Goal: Task Accomplishment & Management: Manage account settings

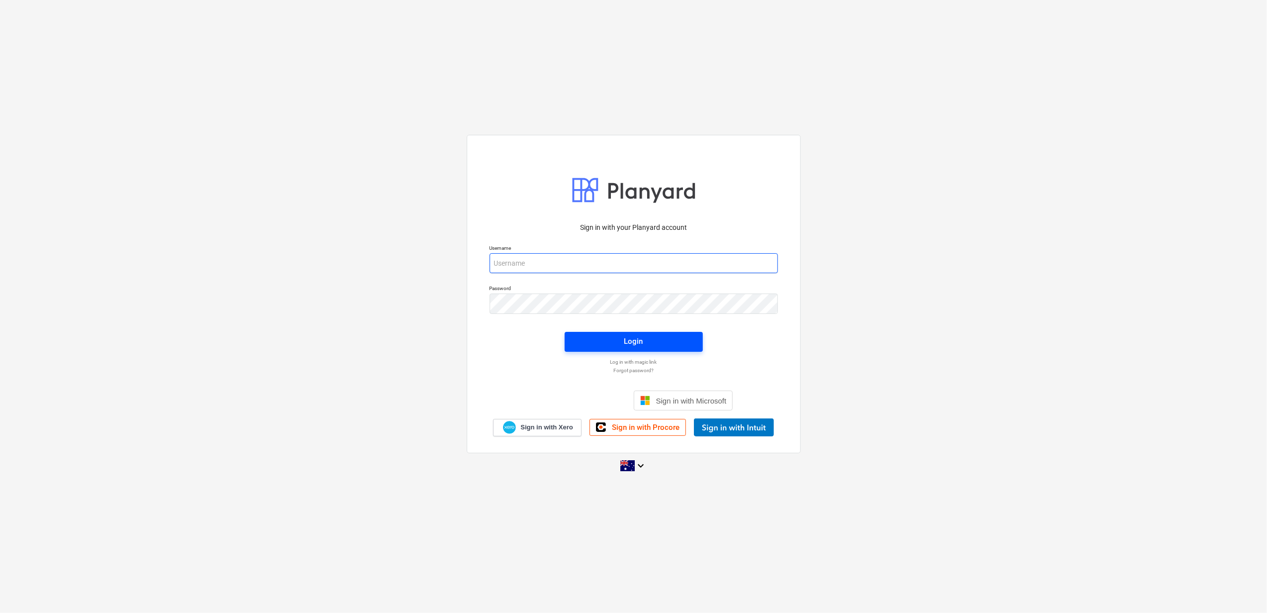
type input "[PERSON_NAME][EMAIL_ADDRESS][DOMAIN_NAME]"
click at [639, 338] on div "Login" at bounding box center [634, 341] width 19 height 13
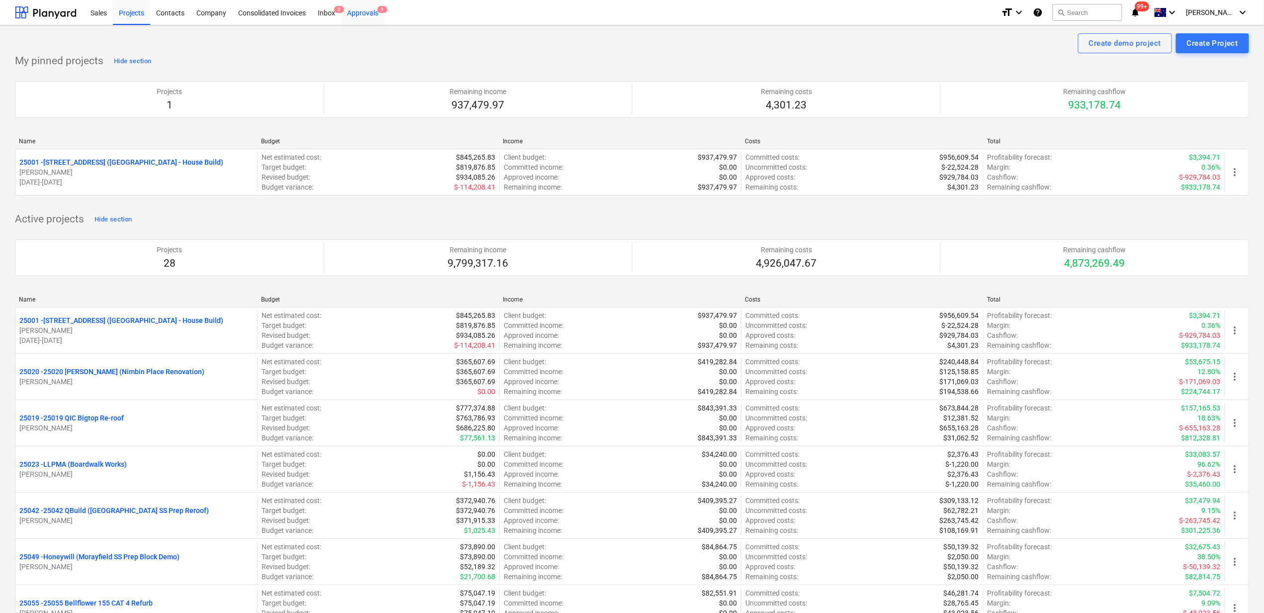
click at [358, 10] on div "Approvals 1" at bounding box center [362, 12] width 43 height 25
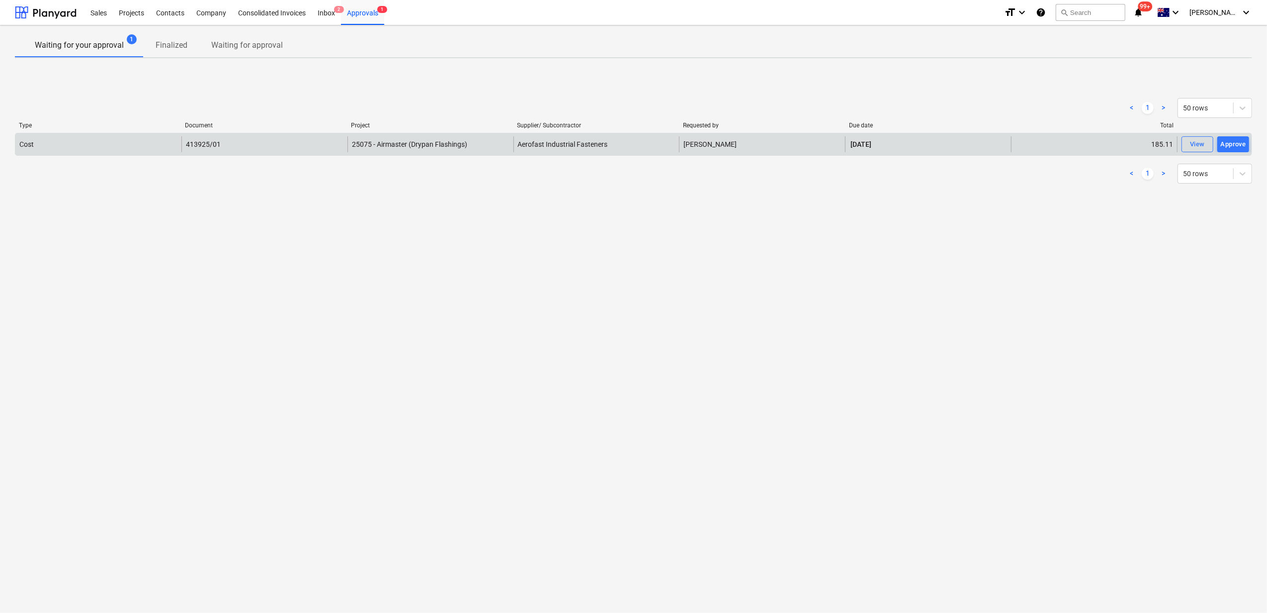
click at [114, 138] on div "Cost" at bounding box center [98, 144] width 166 height 16
click at [185, 146] on div "413925/01" at bounding box center [264, 144] width 166 height 16
click at [1192, 146] on div "View" at bounding box center [1197, 144] width 15 height 11
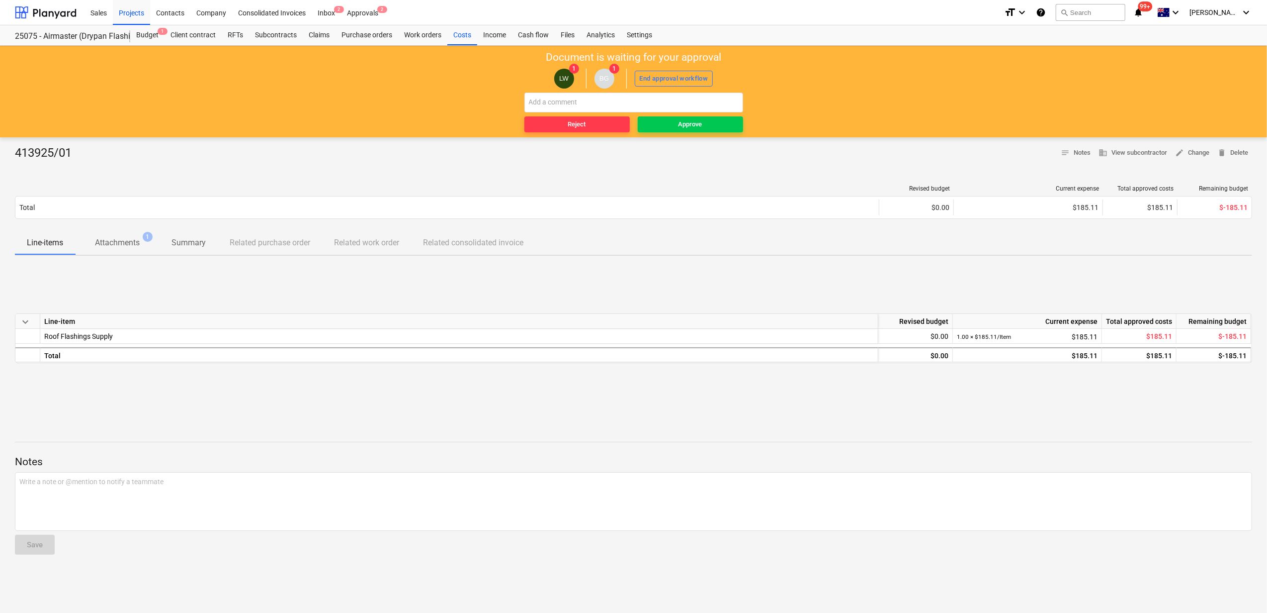
click at [118, 243] on p "Attachments" at bounding box center [117, 243] width 45 height 12
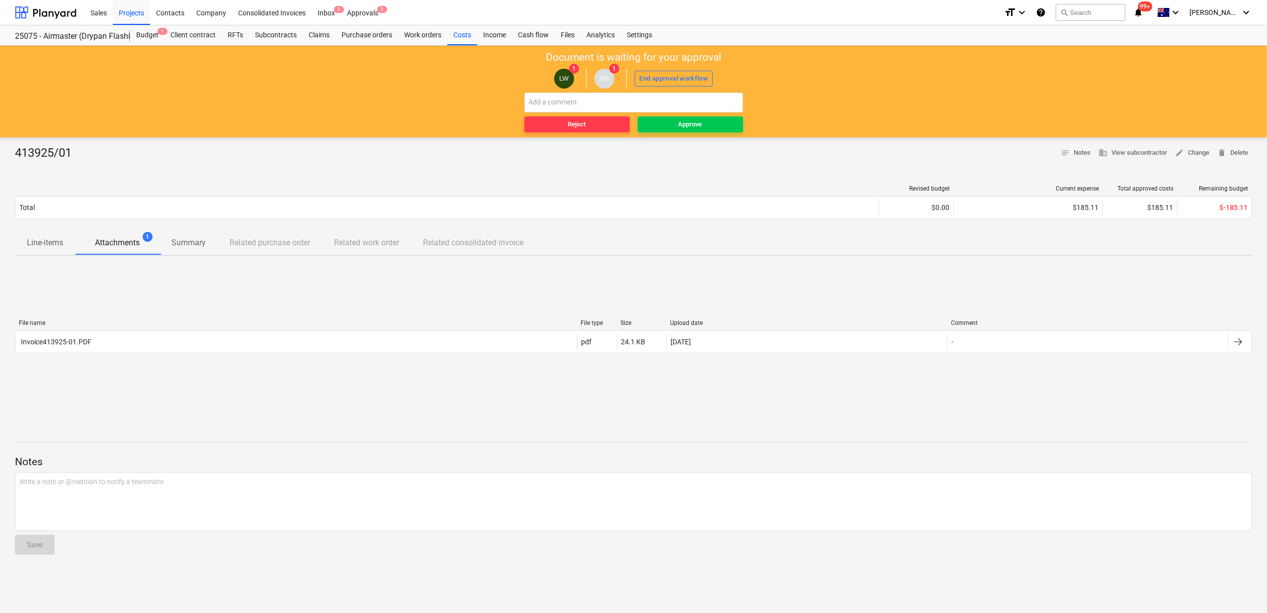
click at [141, 329] on div "File name File type Size Upload date Comment" at bounding box center [634, 324] width 1238 height 11
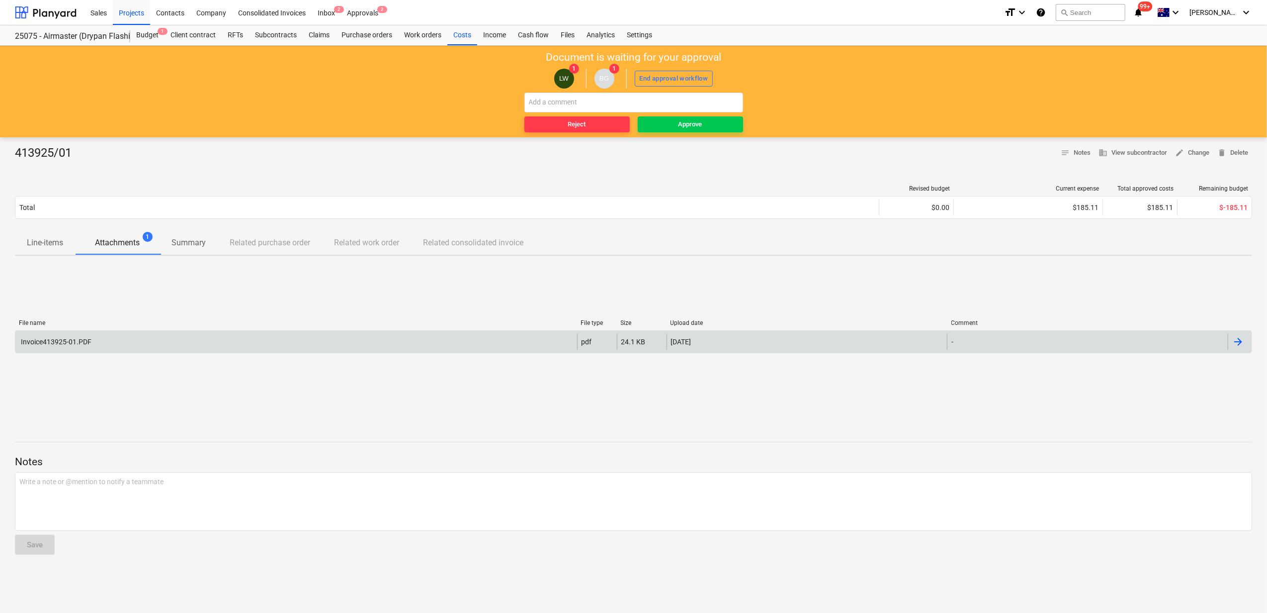
click at [138, 337] on div "Invoice413925-01.PDF" at bounding box center [296, 342] width 562 height 16
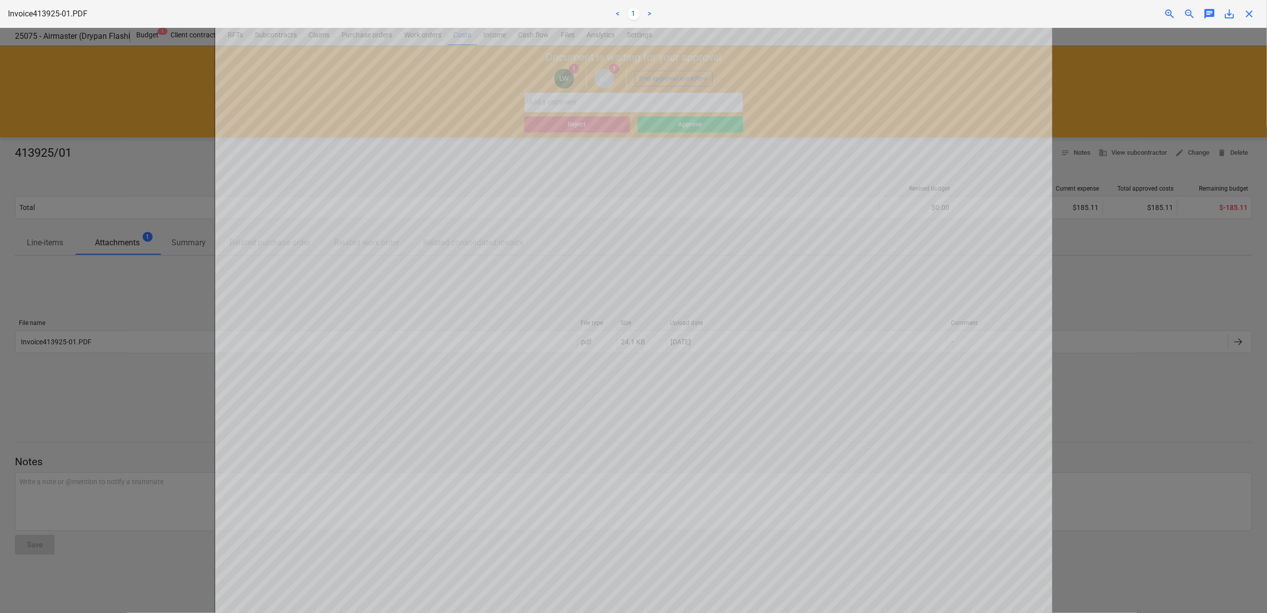
click at [1250, 20] on div "Invoice413925-01.PDF < 1 > zoom_in zoom_out chat 0 save_alt close" at bounding box center [633, 14] width 1267 height 28
click at [1253, 14] on span "close" at bounding box center [1250, 14] width 12 height 12
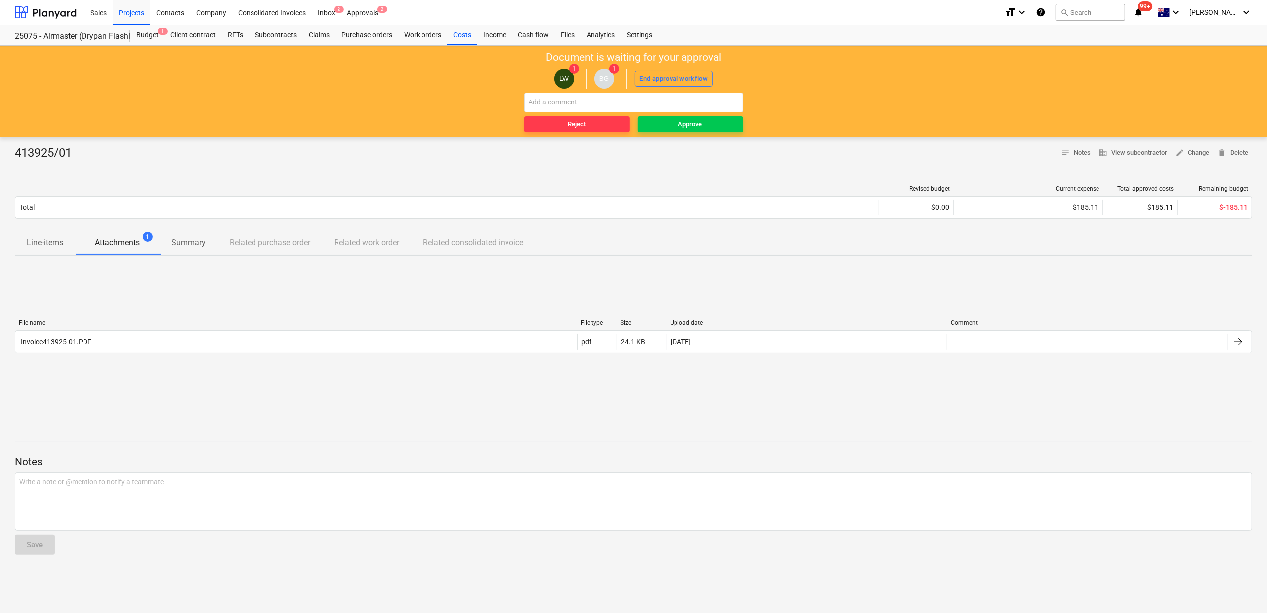
click at [57, 239] on p "Line-items" at bounding box center [45, 243] width 36 height 12
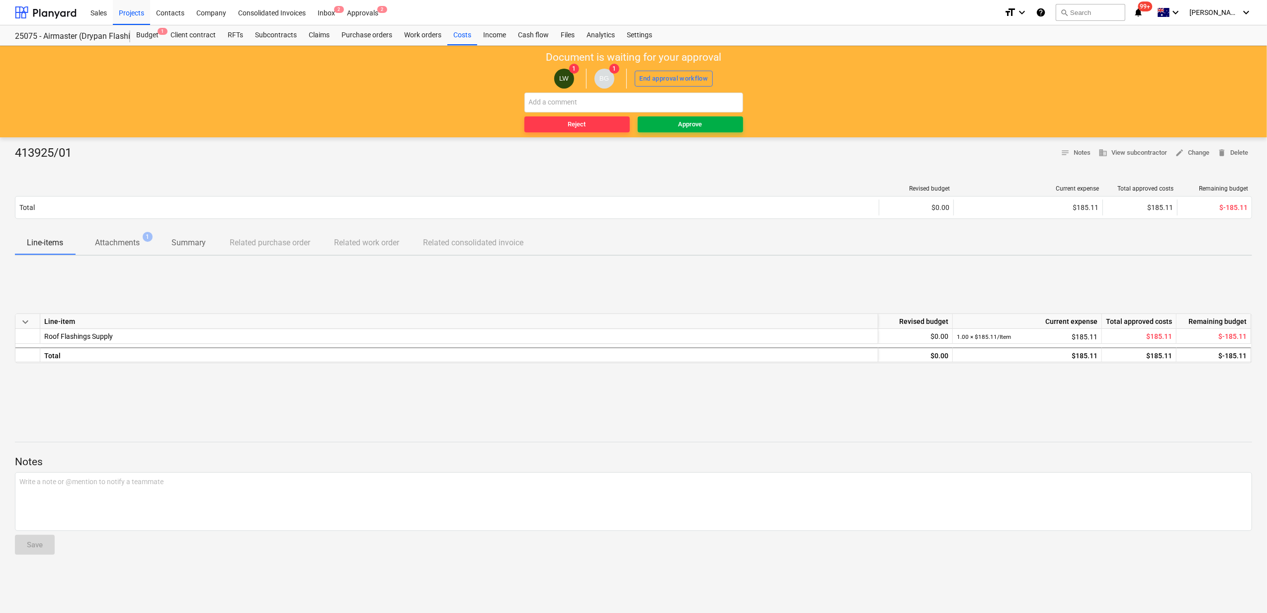
click at [691, 128] on div "Approve" at bounding box center [691, 124] width 24 height 11
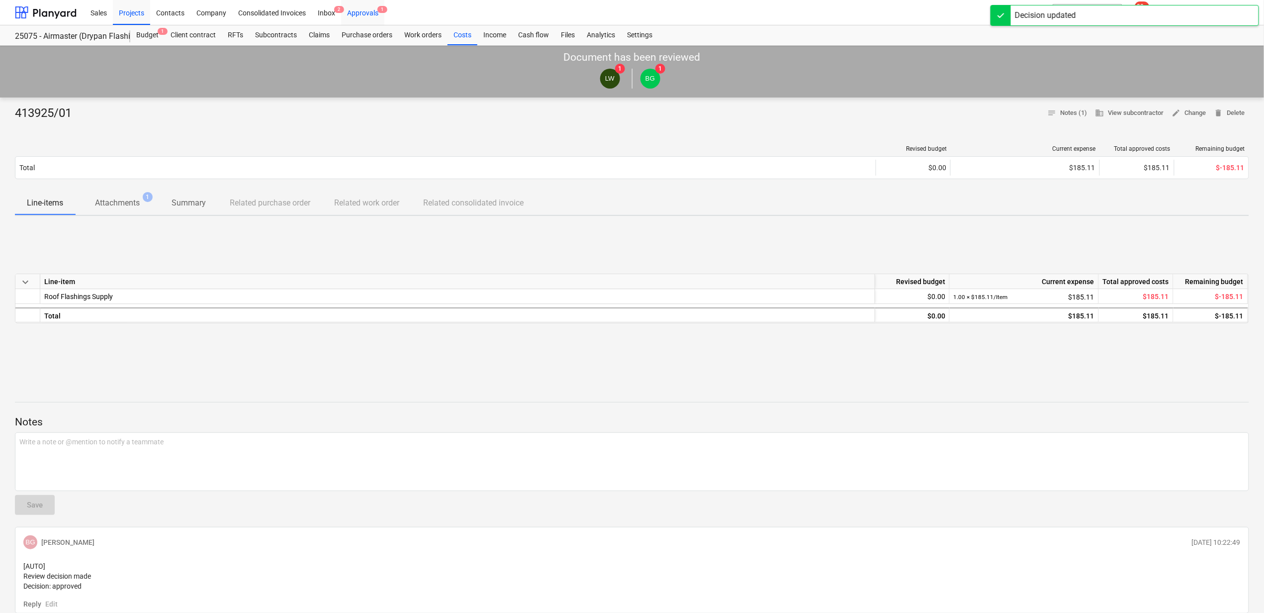
click at [376, 16] on div "Approvals 1" at bounding box center [362, 12] width 43 height 25
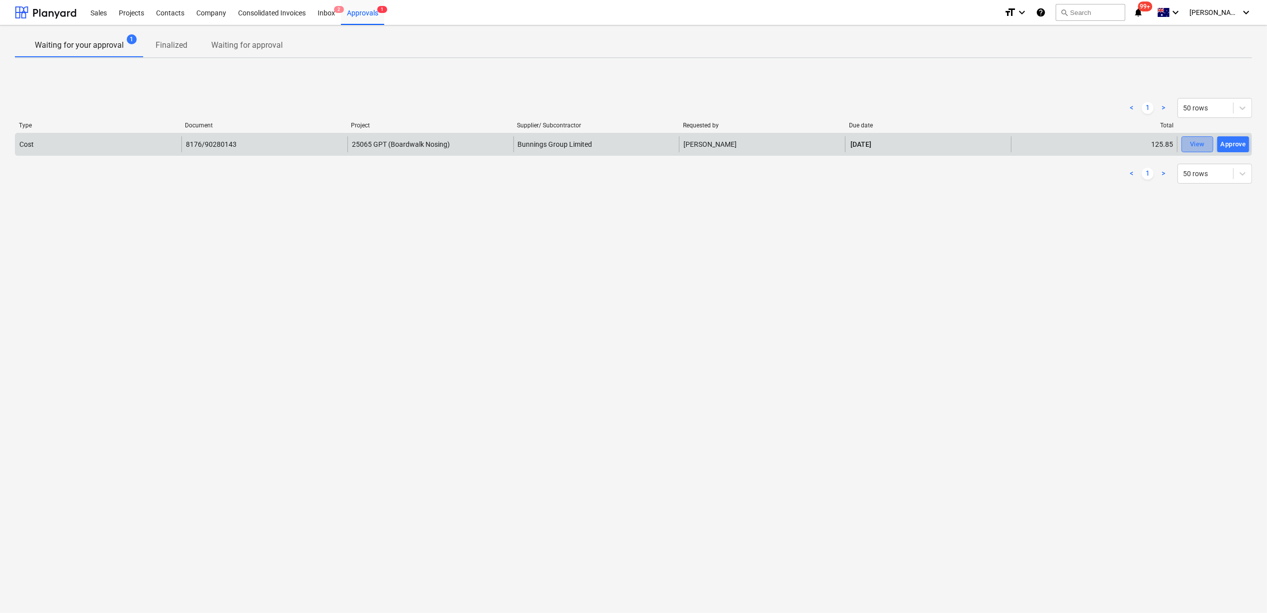
click at [1188, 146] on span "View" at bounding box center [1198, 144] width 22 height 11
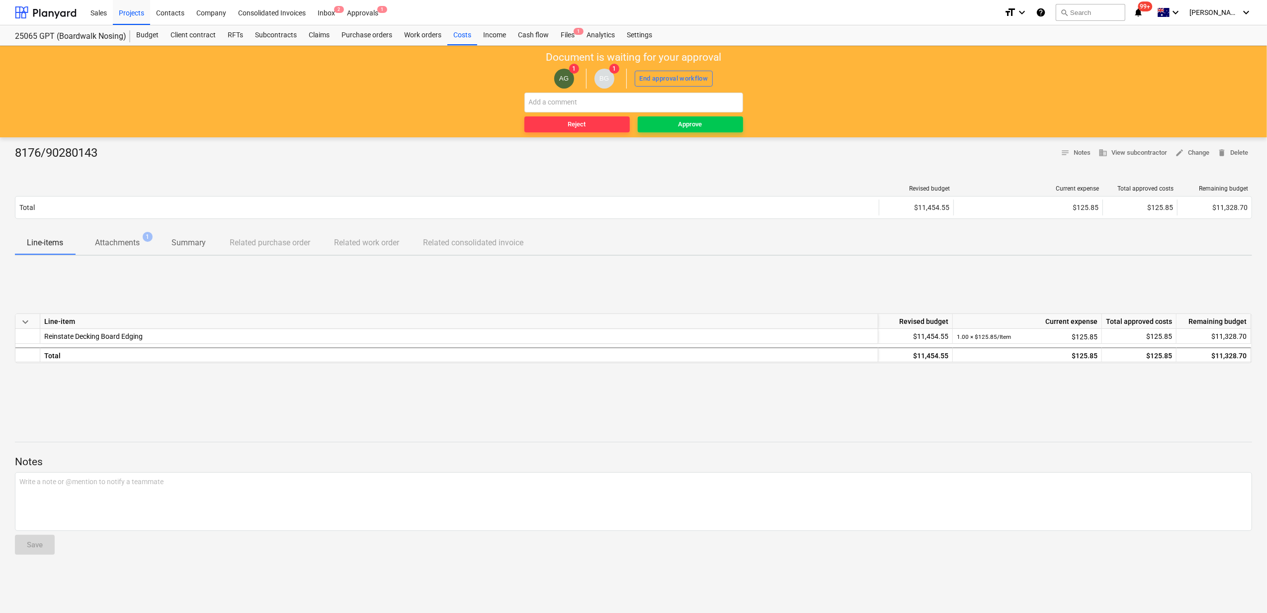
click at [126, 251] on span "Attachments 1" at bounding box center [117, 242] width 85 height 18
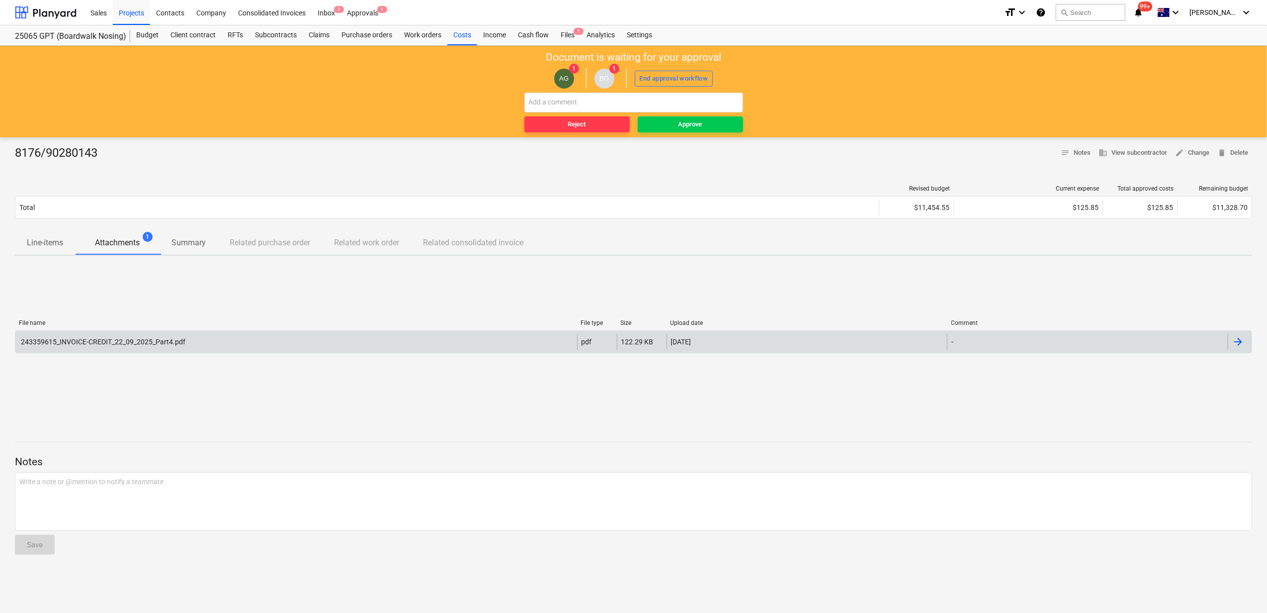
click at [157, 332] on div "243359615_INVOICE-CREDIT_22_09_2025_Part4.pdf pdf 122.29 KB [DATE] -" at bounding box center [634, 341] width 1238 height 23
click at [220, 339] on div "243359615_INVOICE-CREDIT_22_09_2025_Part4.pdf" at bounding box center [296, 342] width 562 height 16
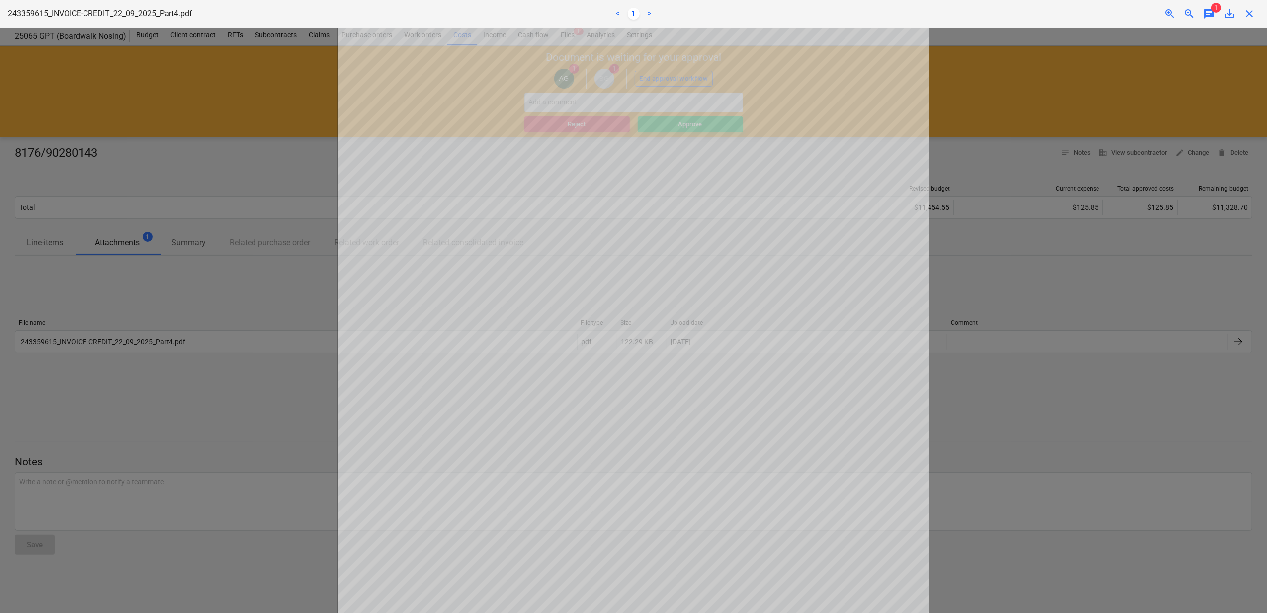
click at [1008, 245] on div at bounding box center [633, 320] width 1267 height 585
click at [1251, 14] on span "close" at bounding box center [1250, 14] width 12 height 12
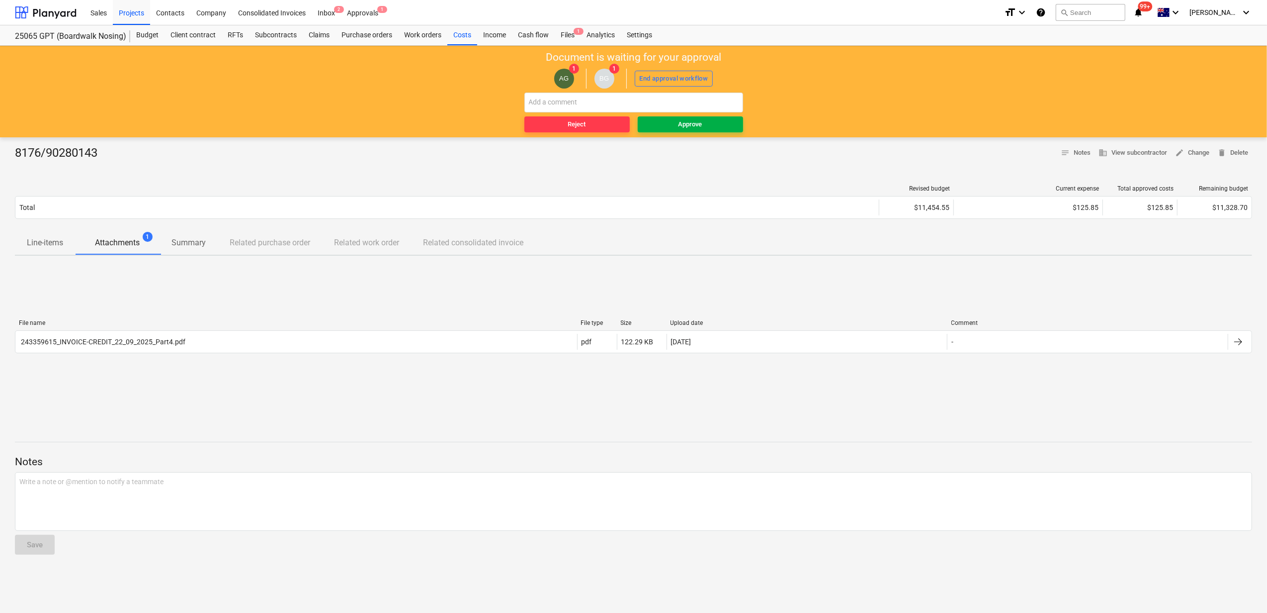
click at [701, 119] on div "Approve" at bounding box center [691, 124] width 24 height 11
